Goal: Information Seeking & Learning: Learn about a topic

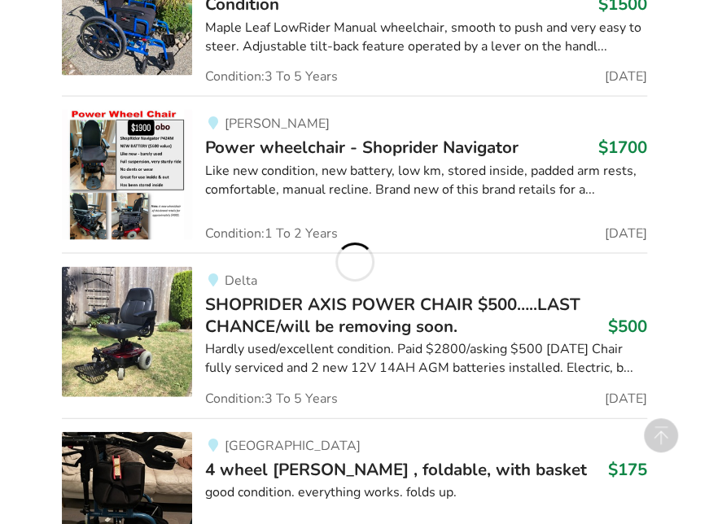
scroll to position [13287, 0]
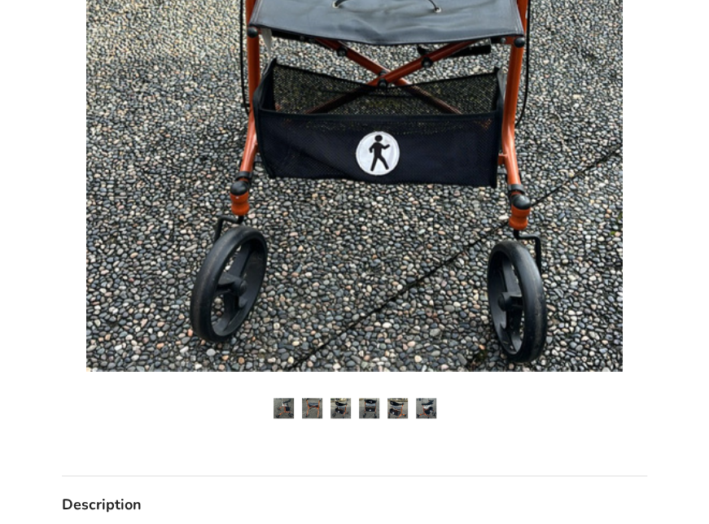
scroll to position [488, 0]
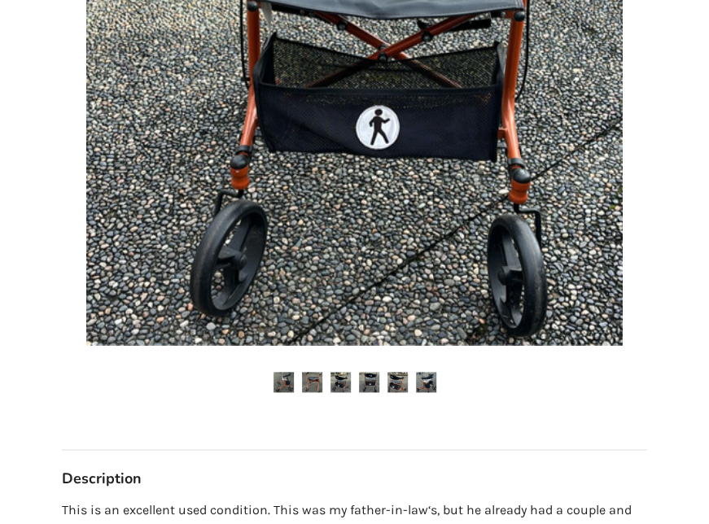
click at [274, 378] on img at bounding box center [284, 382] width 20 height 20
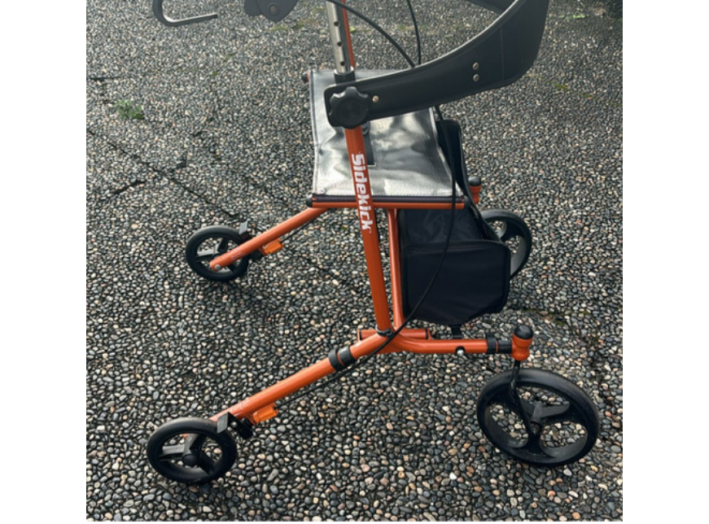
scroll to position [407, 0]
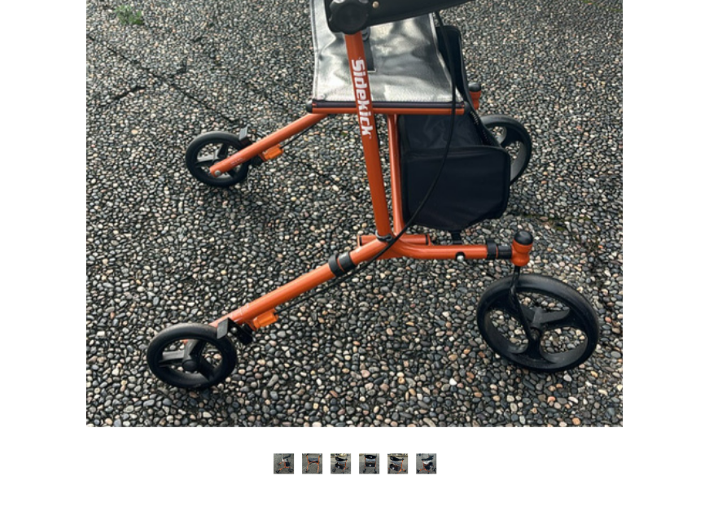
click at [316, 461] on img at bounding box center [312, 463] width 20 height 20
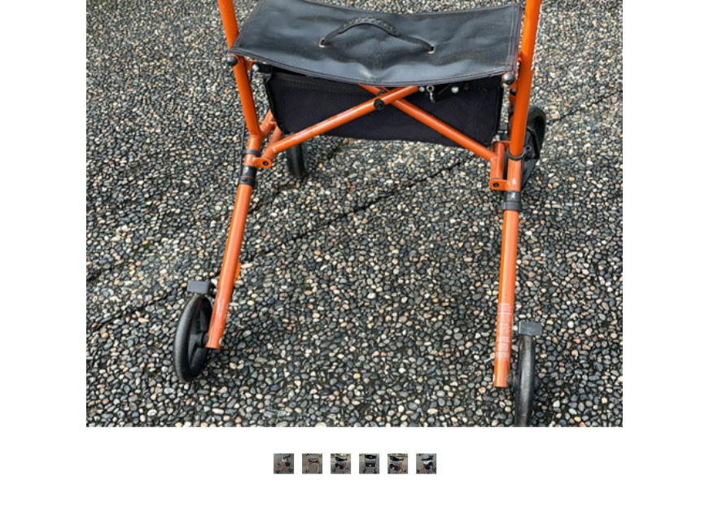
click at [341, 457] on img at bounding box center [341, 463] width 20 height 20
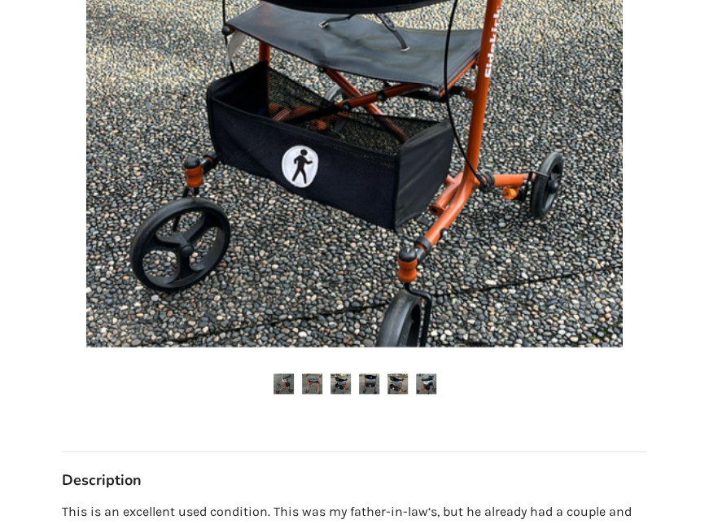
scroll to position [488, 0]
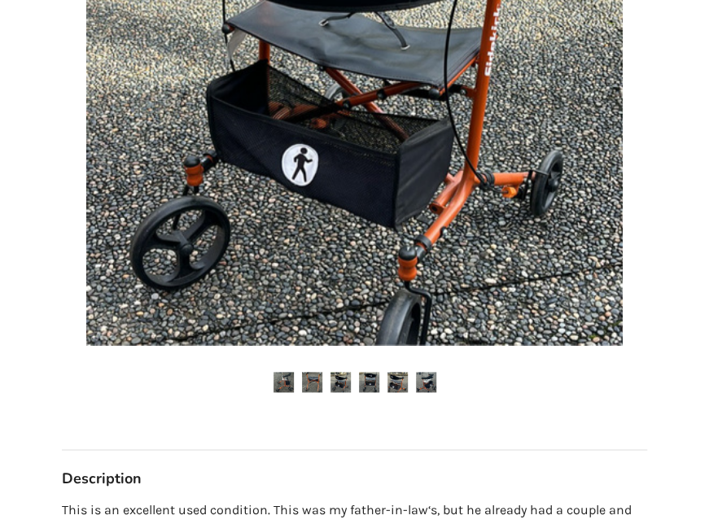
click at [370, 386] on img at bounding box center [369, 382] width 20 height 20
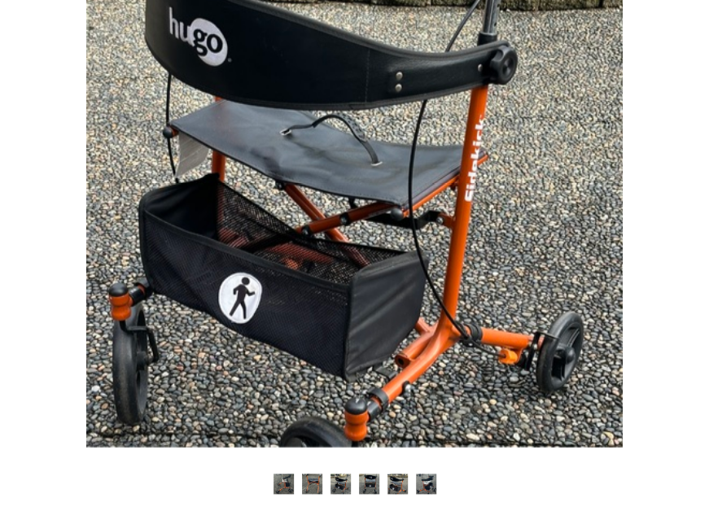
scroll to position [570, 0]
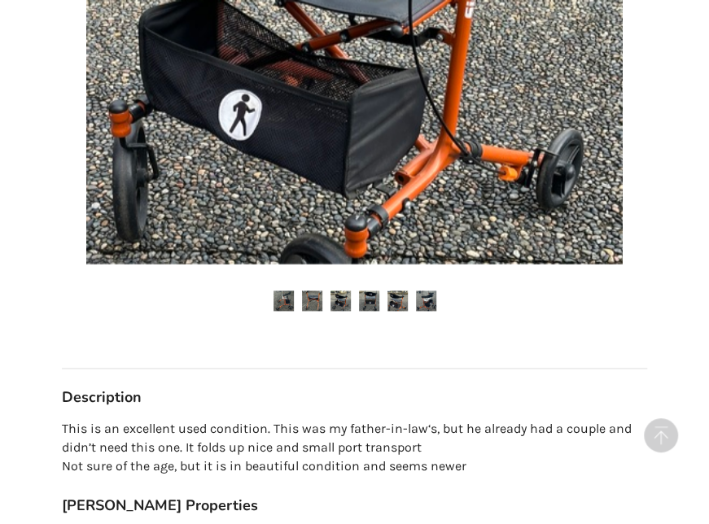
click at [428, 299] on img at bounding box center [426, 301] width 20 height 20
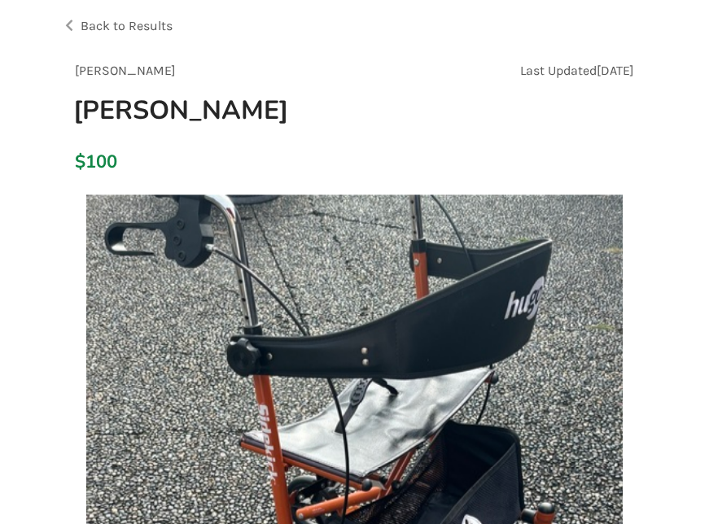
scroll to position [81, 0]
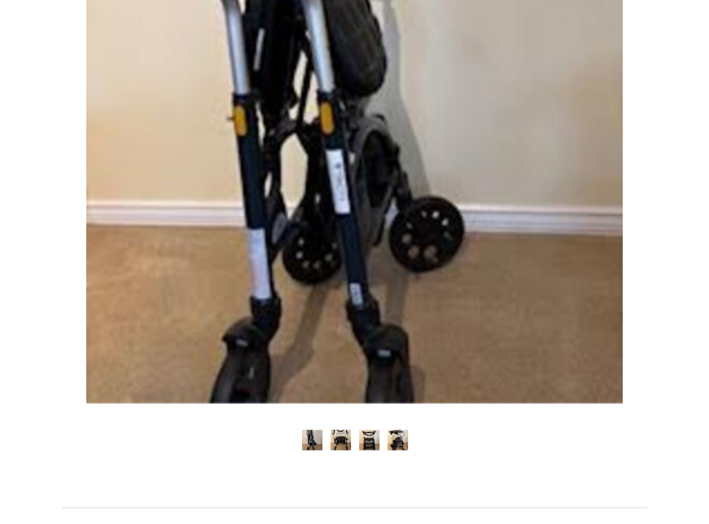
scroll to position [488, 0]
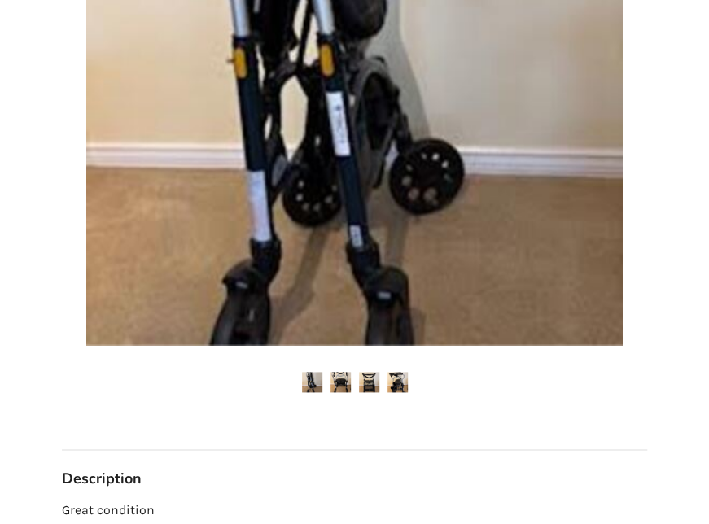
click at [335, 382] on img at bounding box center [341, 382] width 20 height 20
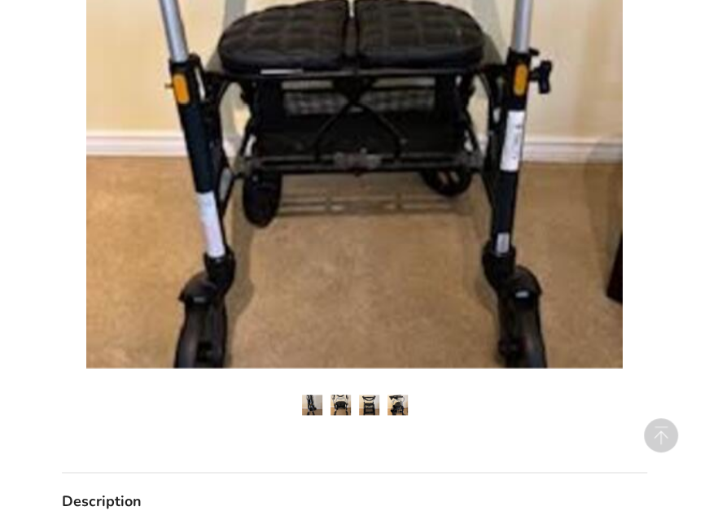
scroll to position [570, 0]
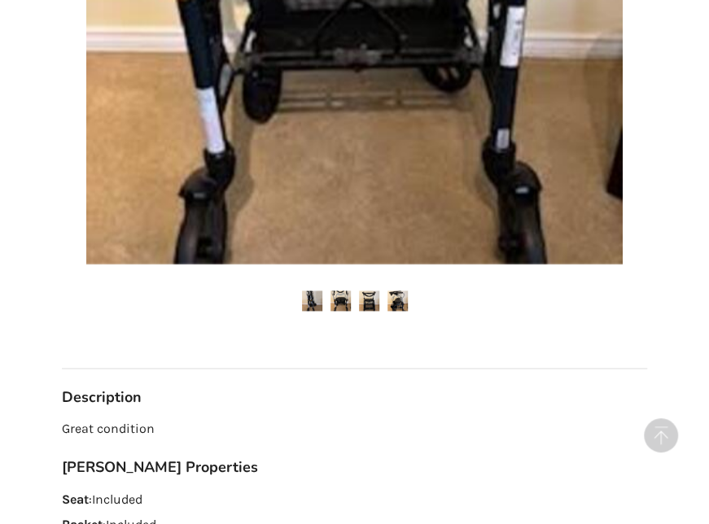
click at [372, 311] on ul at bounding box center [354, 302] width 585 height 22
click at [370, 301] on img at bounding box center [369, 301] width 20 height 20
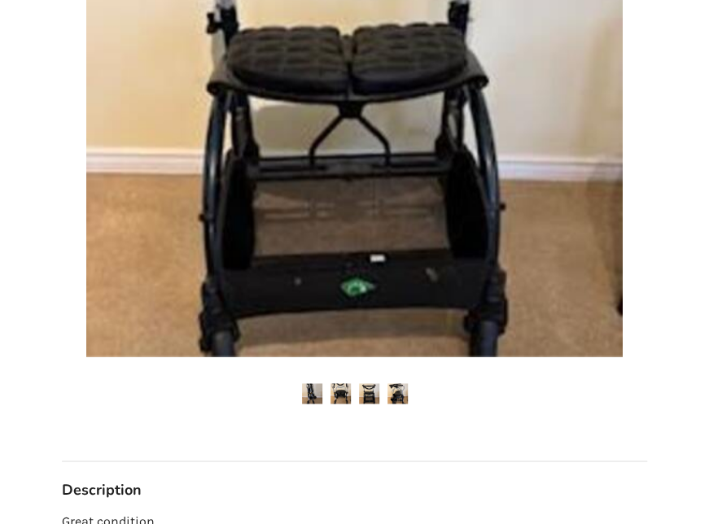
scroll to position [488, 0]
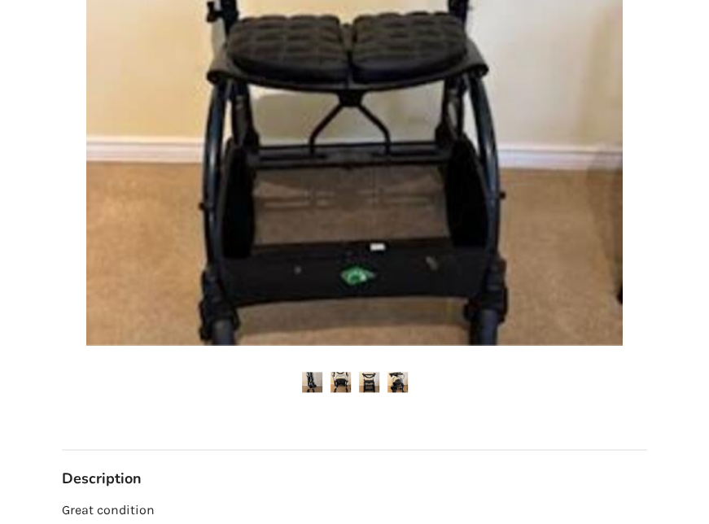
click at [399, 376] on img at bounding box center [397, 382] width 20 height 20
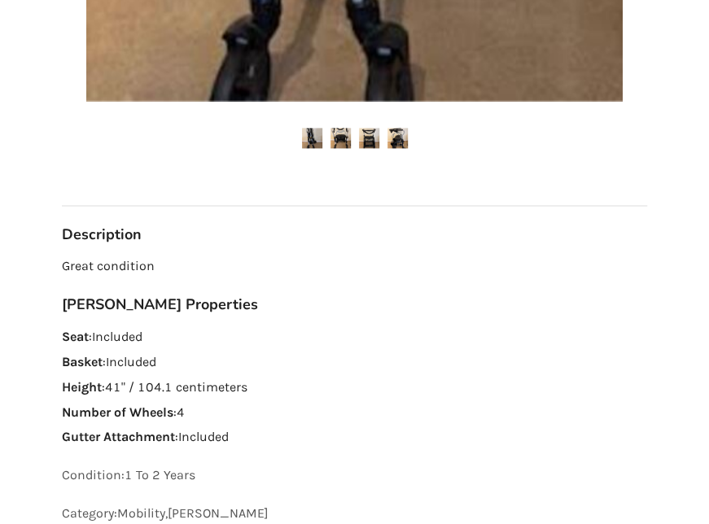
scroll to position [81, 0]
